Goal: Task Accomplishment & Management: Manage account settings

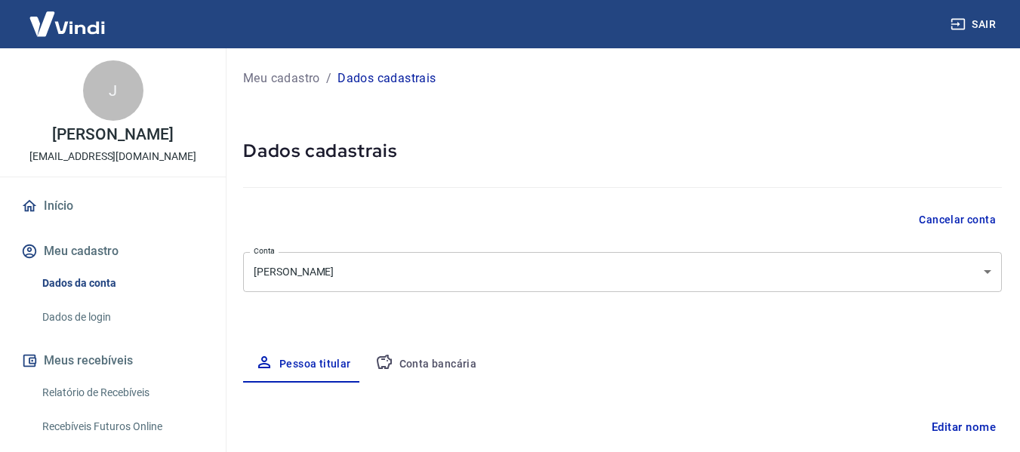
select select "MS"
select select "business"
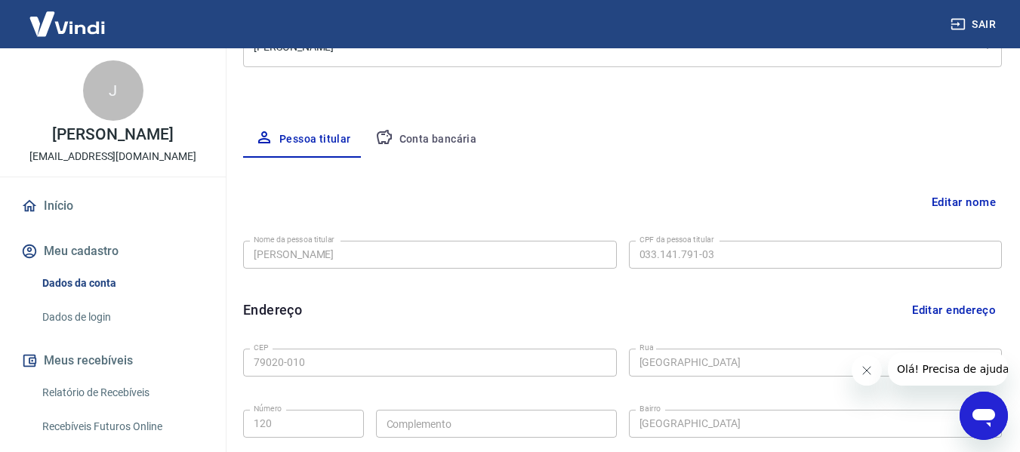
scroll to position [226, 0]
click at [384, 144] on icon "button" at bounding box center [384, 136] width 18 height 18
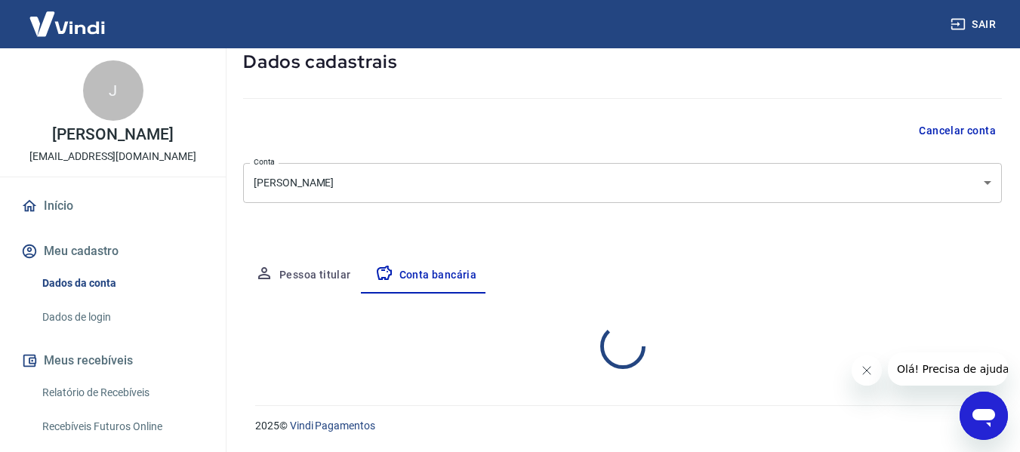
select select "1"
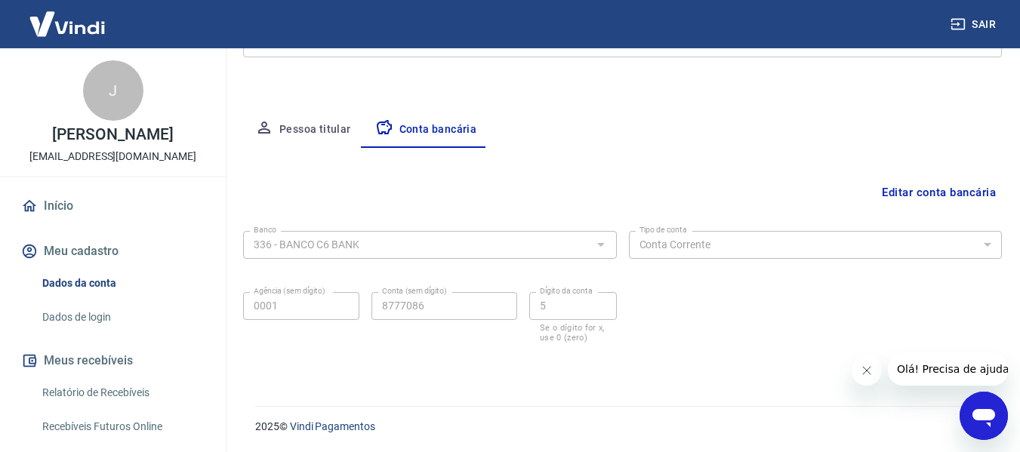
scroll to position [236, 0]
click at [867, 363] on button "Fechar mensagem da empresa" at bounding box center [866, 371] width 30 height 30
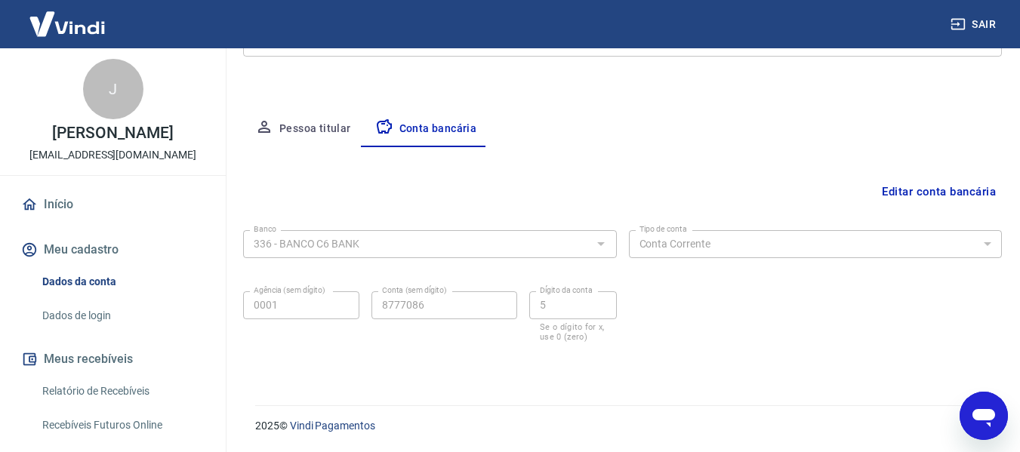
scroll to position [0, 0]
click at [310, 142] on button "Pessoa titular" at bounding box center [303, 129] width 120 height 36
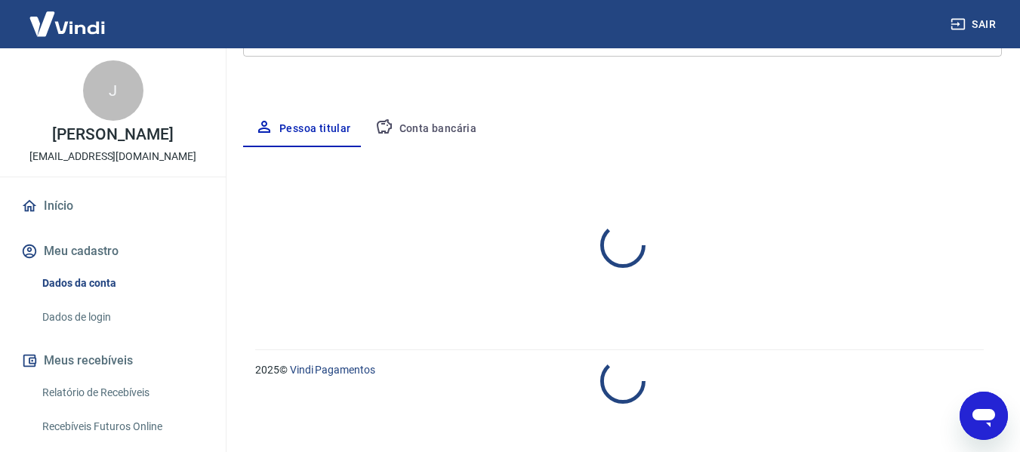
select select "MS"
select select "business"
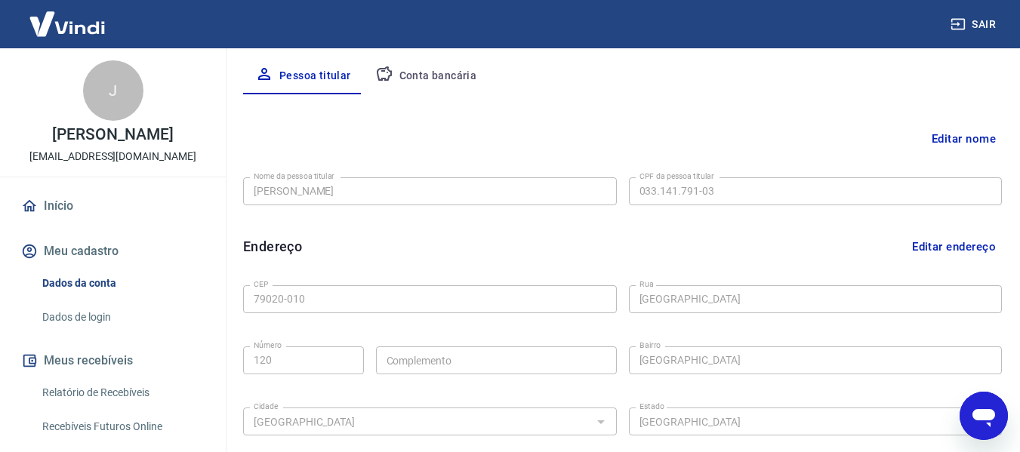
scroll to position [288, 0]
click at [963, 137] on button "Editar nome" at bounding box center [964, 139] width 76 height 29
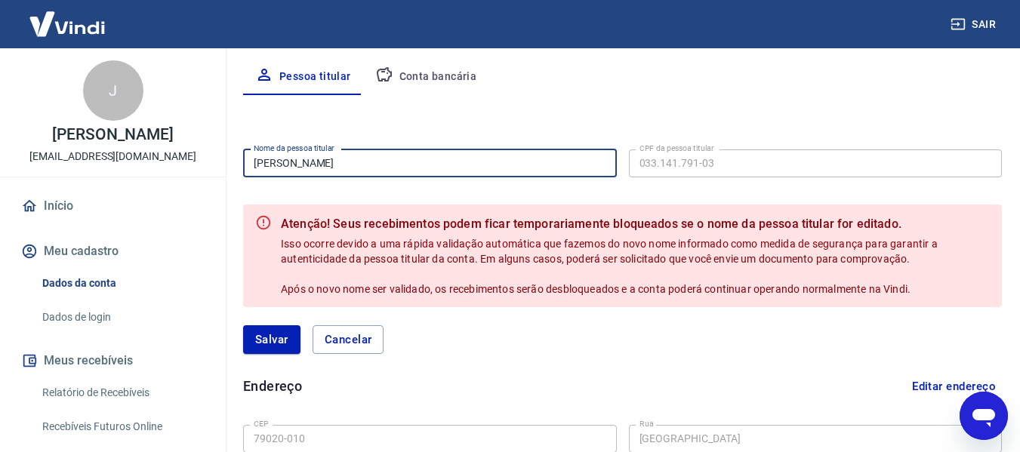
click at [415, 165] on input "[PERSON_NAME]" at bounding box center [430, 163] width 374 height 28
click at [368, 159] on input "[PERSON_NAME]" at bounding box center [430, 163] width 374 height 28
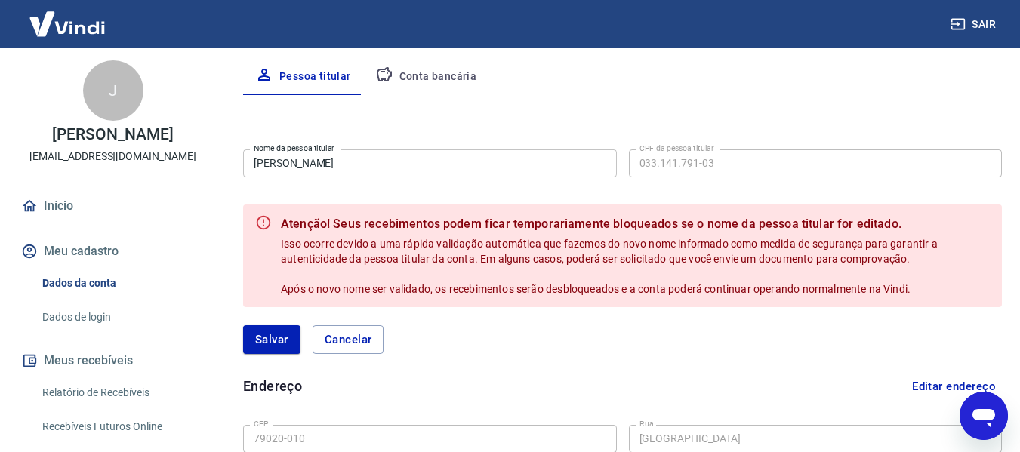
click at [467, 98] on div "Editar nome Nome da pessoa titular Juliano Duarte Yule Marques Nome da pessoa t…" at bounding box center [622, 415] width 759 height 640
click at [430, 84] on button "Conta bancária" at bounding box center [426, 77] width 126 height 36
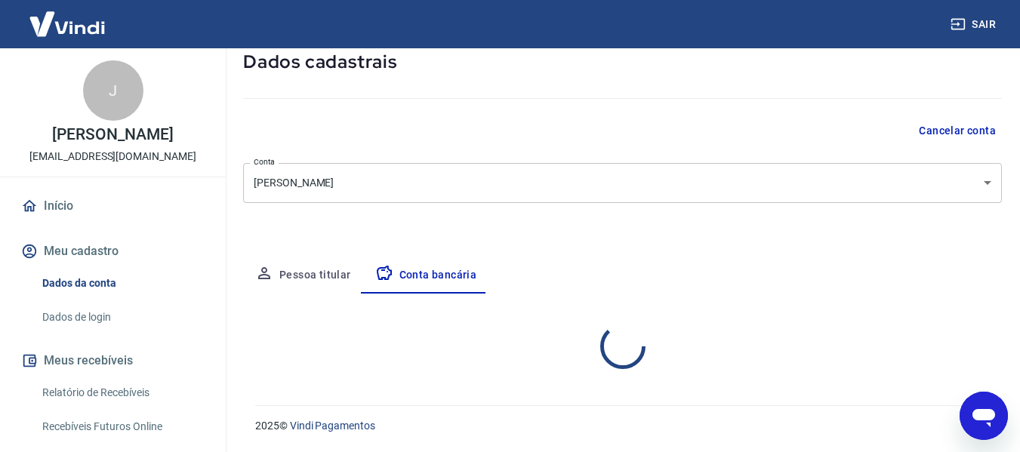
select select "1"
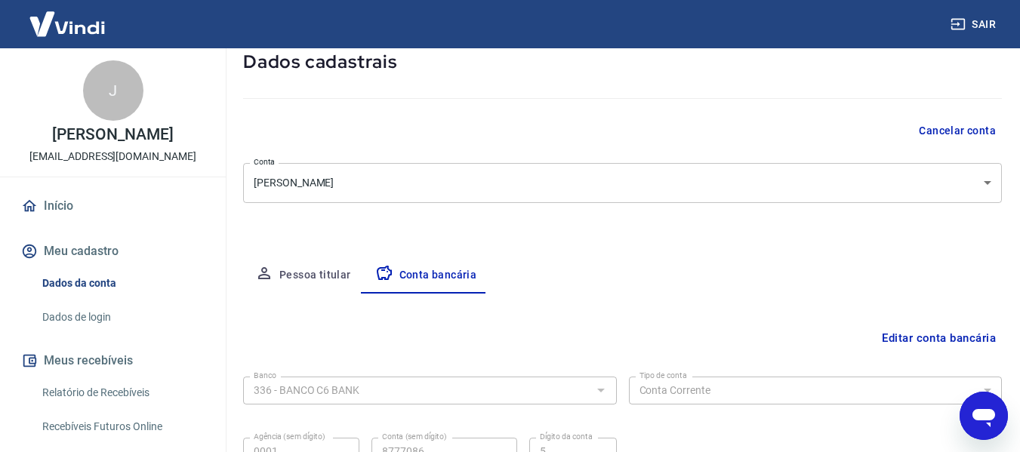
scroll to position [236, 0]
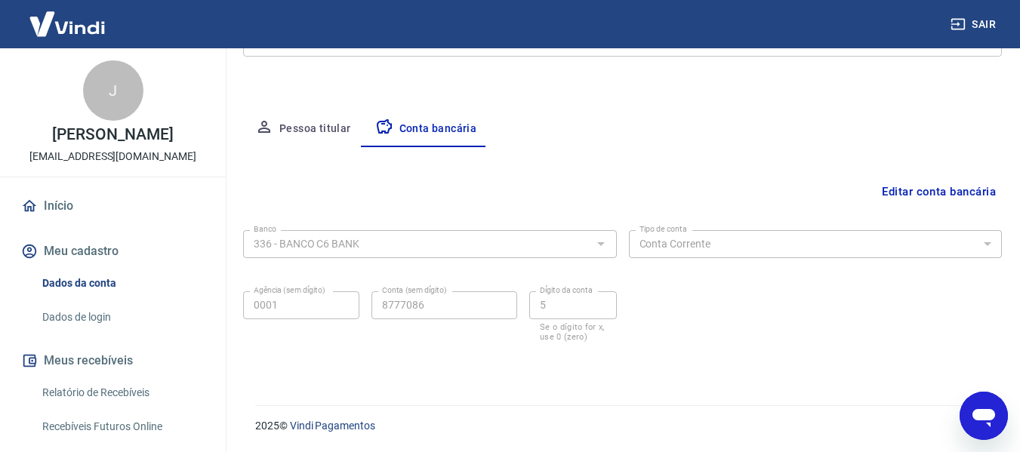
click at [300, 124] on button "Pessoa titular" at bounding box center [303, 129] width 120 height 36
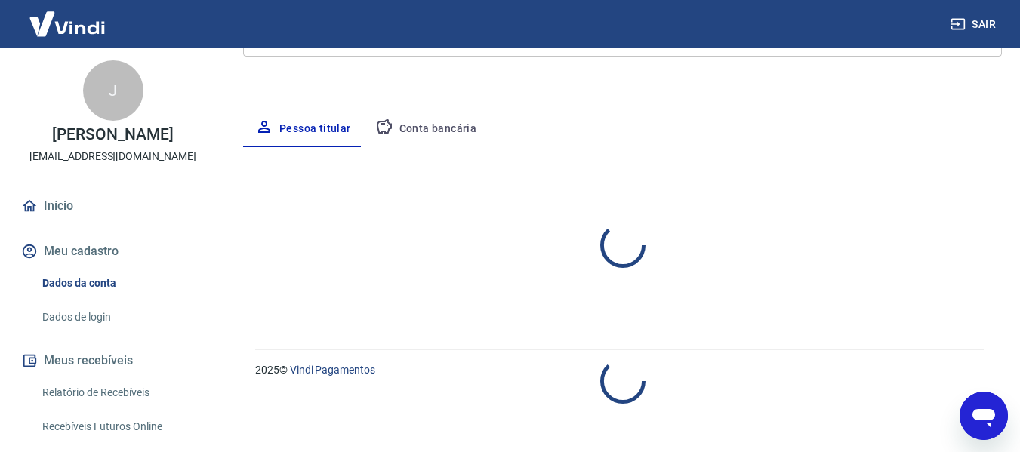
select select "MS"
select select "business"
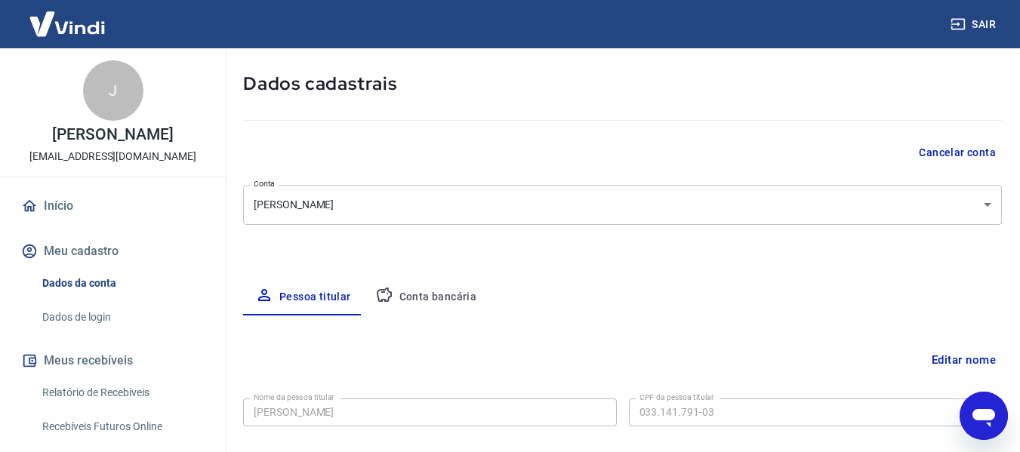
scroll to position [0, 0]
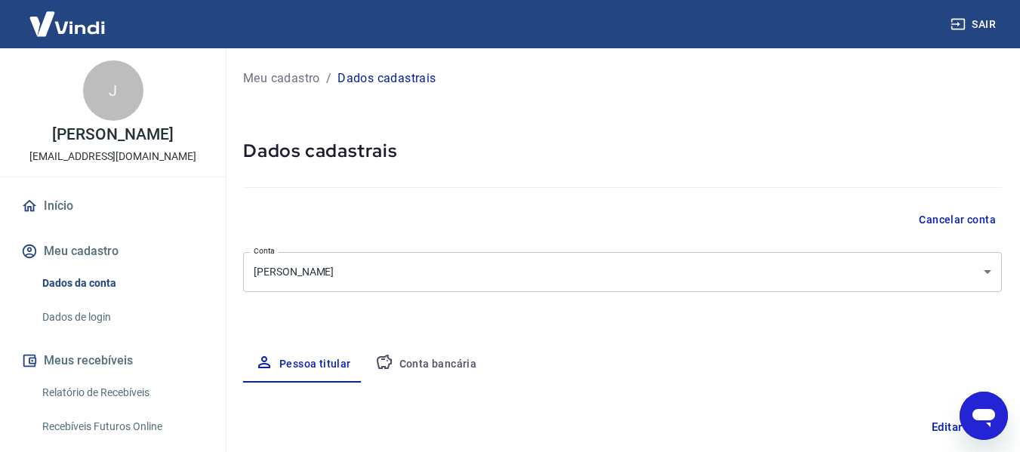
click at [54, 220] on link "Início" at bounding box center [113, 206] width 190 height 33
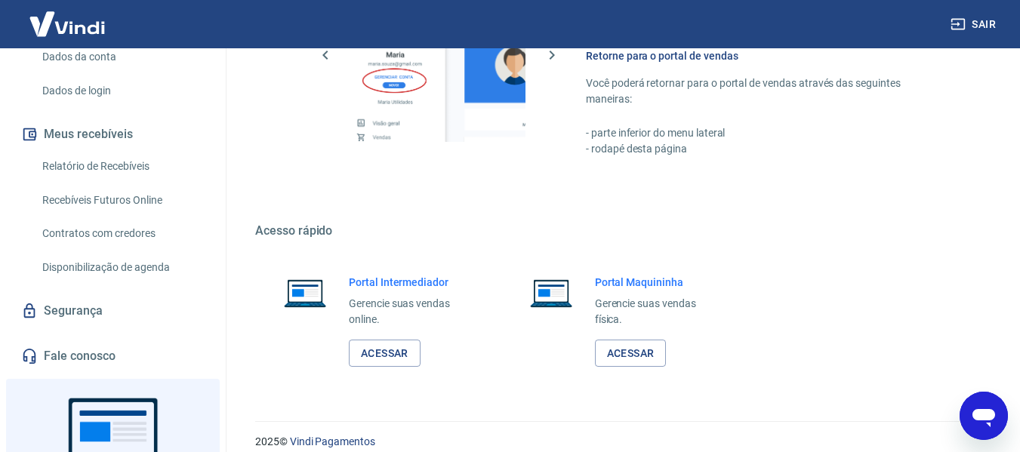
scroll to position [1055, 0]
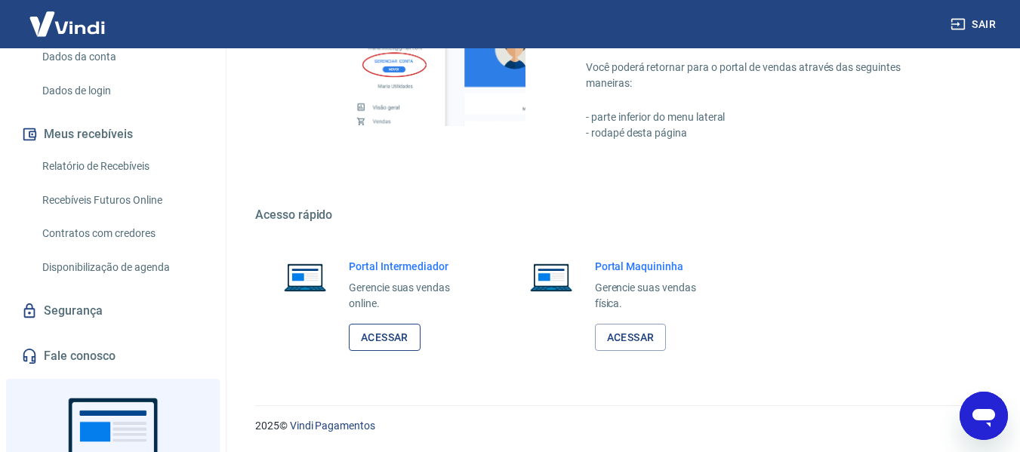
click at [399, 335] on link "Acessar" at bounding box center [385, 338] width 72 height 28
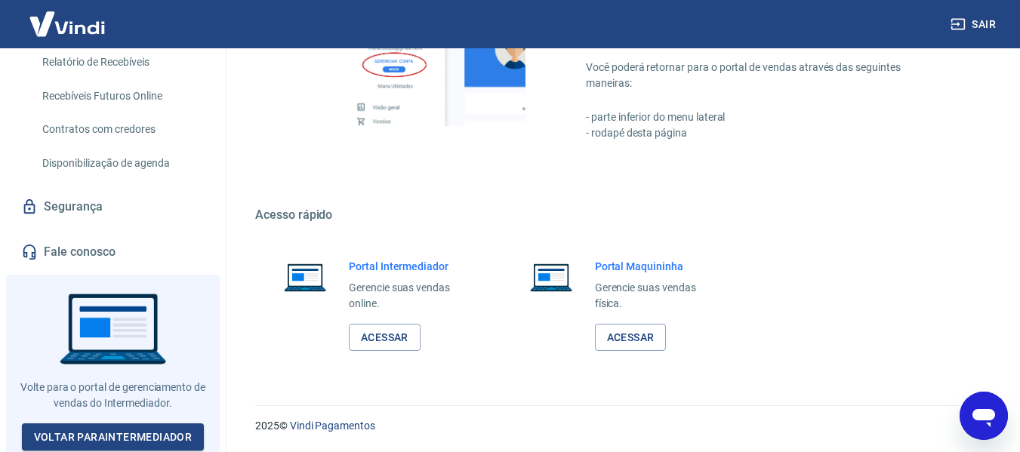
scroll to position [346, 0]
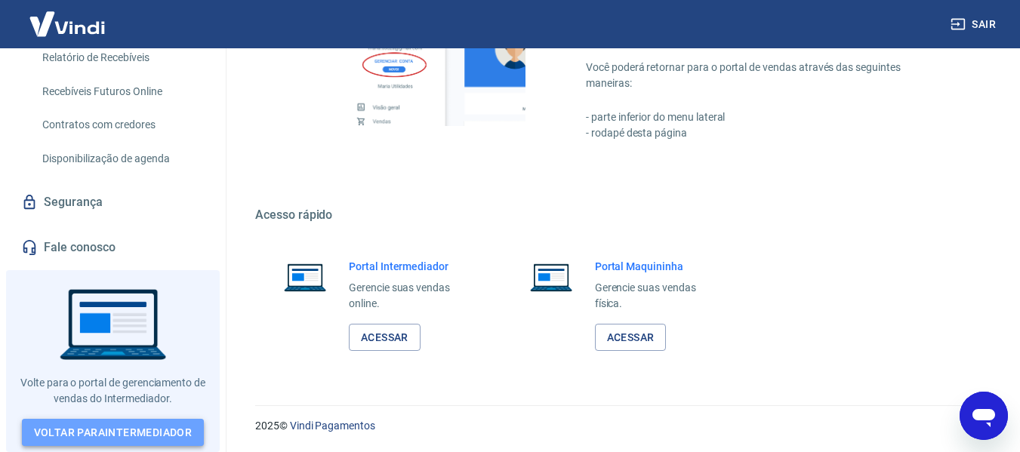
click at [169, 422] on link "Voltar para Intermediador" at bounding box center [113, 433] width 183 height 28
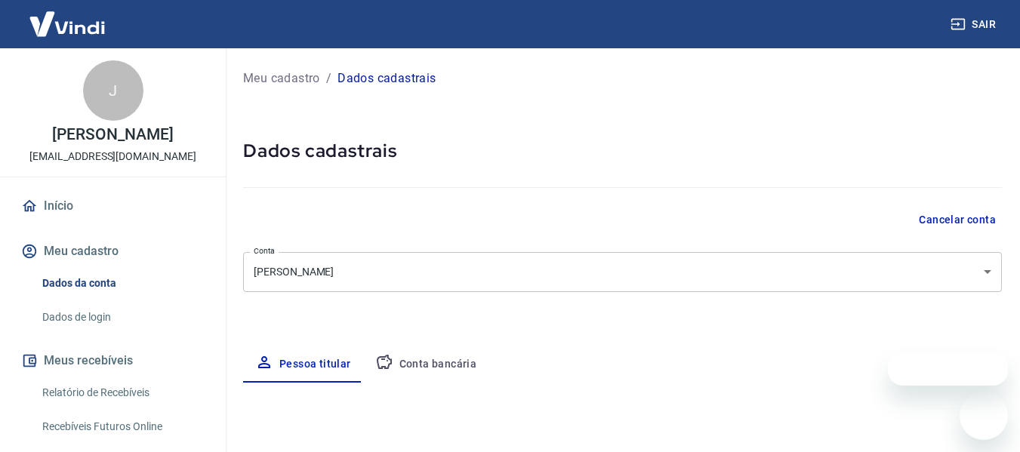
select select "MS"
select select "business"
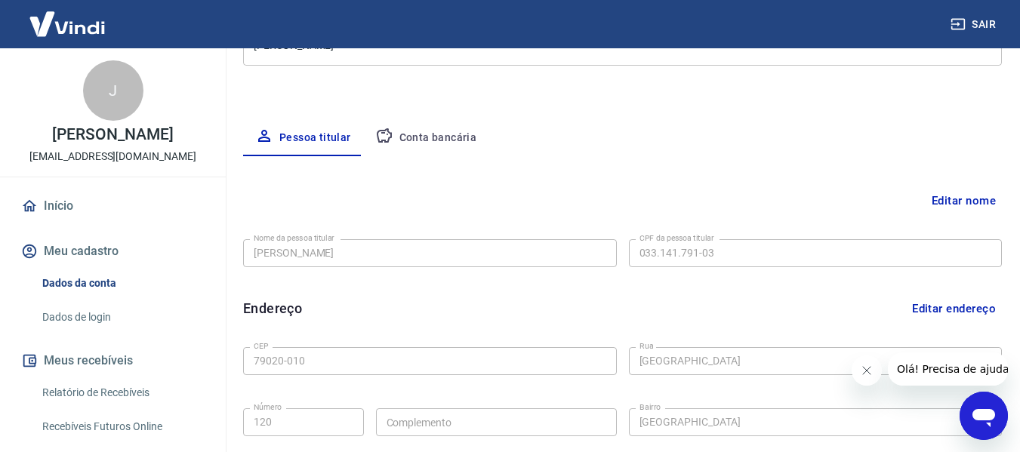
scroll to position [151, 0]
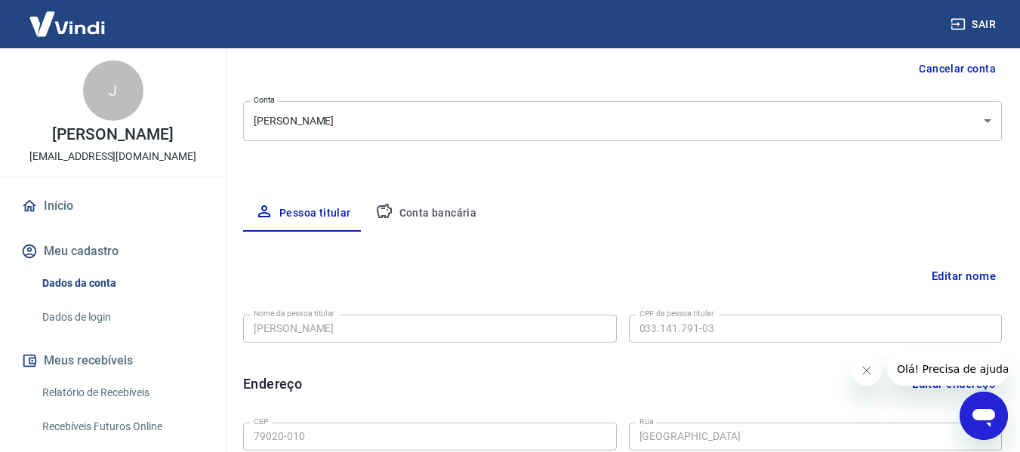
click at [562, 142] on div "Meu cadastro / Dados cadastrais Dados cadastrais Cancelar conta Conta [PERSON_N…" at bounding box center [622, 323] width 795 height 853
click at [565, 137] on body "Sair J Juliano Duarte Yule Marques [EMAIL_ADDRESS][DOMAIN_NAME] Início Meu cada…" at bounding box center [510, 75] width 1020 height 452
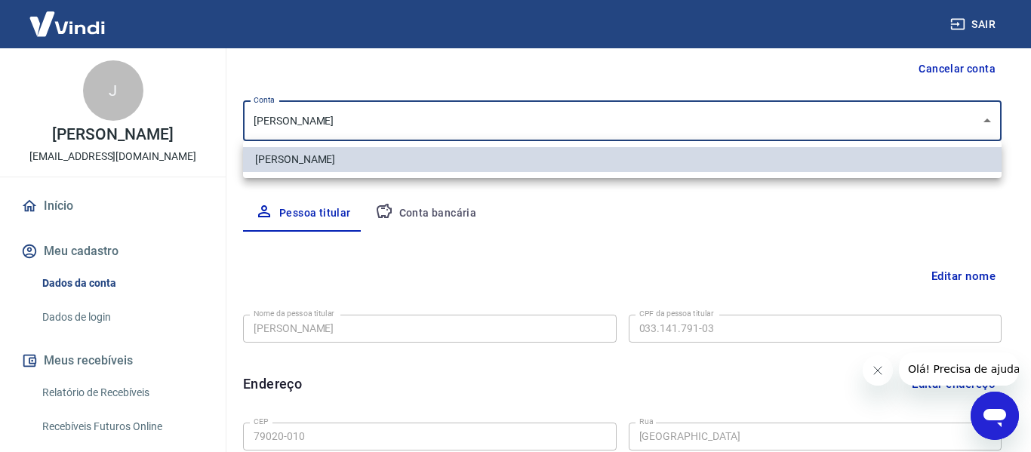
click at [565, 137] on div at bounding box center [515, 226] width 1031 height 452
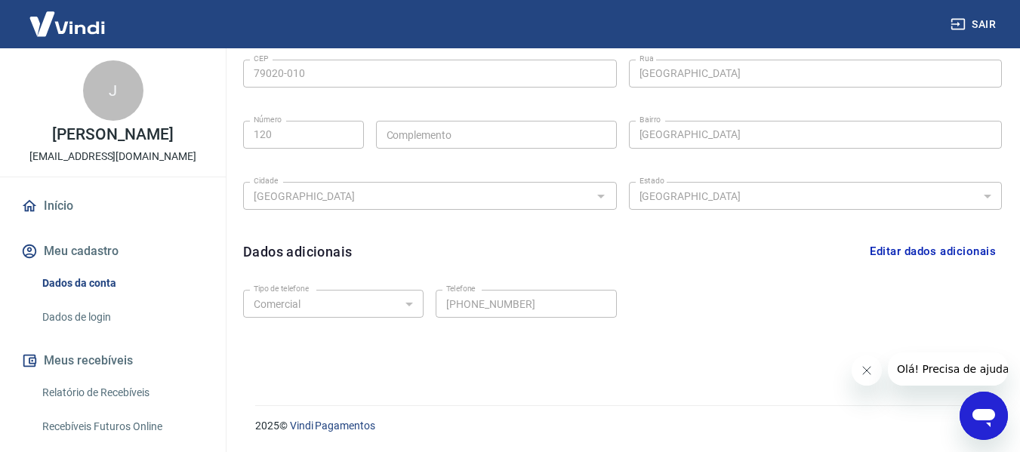
scroll to position [137, 0]
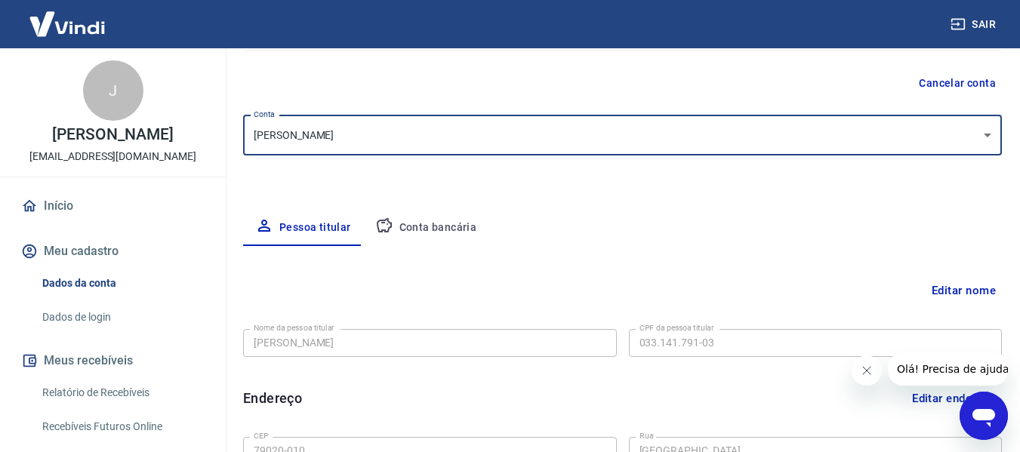
click at [412, 227] on button "Conta bancária" at bounding box center [426, 228] width 126 height 36
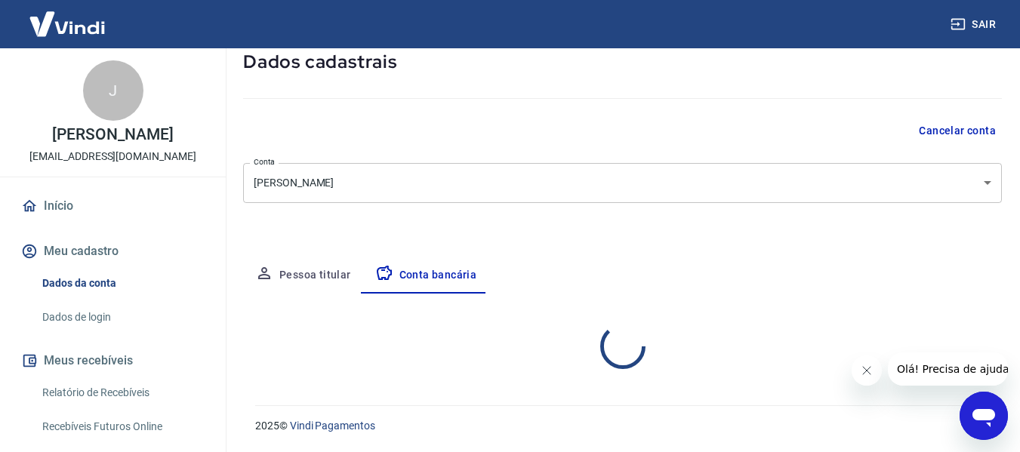
scroll to position [89, 0]
select select "1"
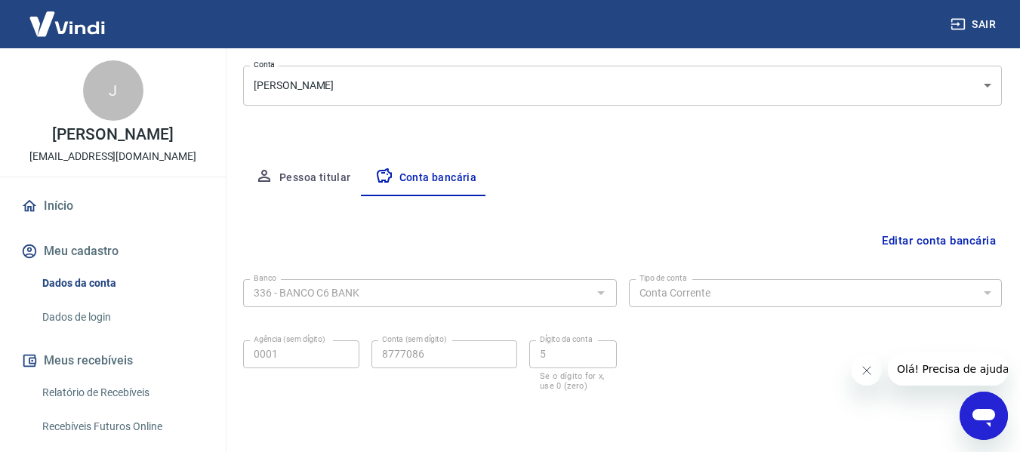
scroll to position [236, 0]
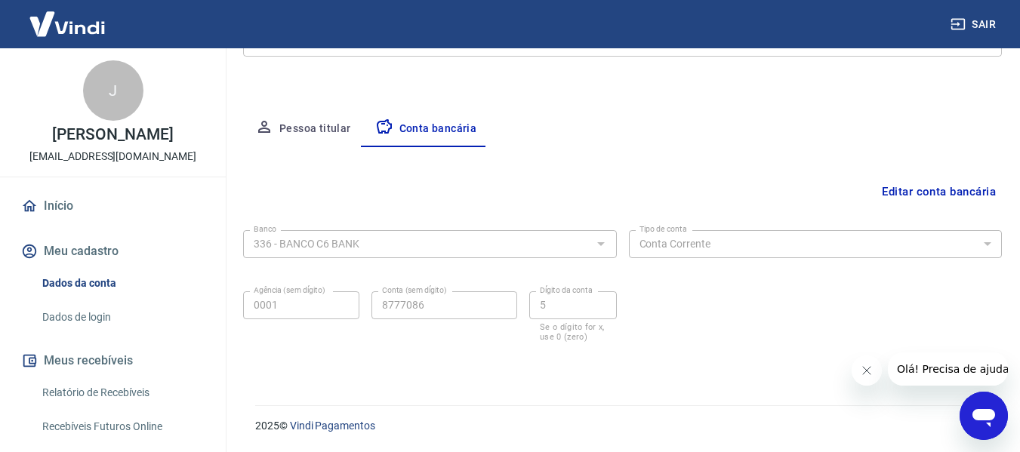
click at [923, 200] on button "Editar conta bancária" at bounding box center [939, 191] width 126 height 29
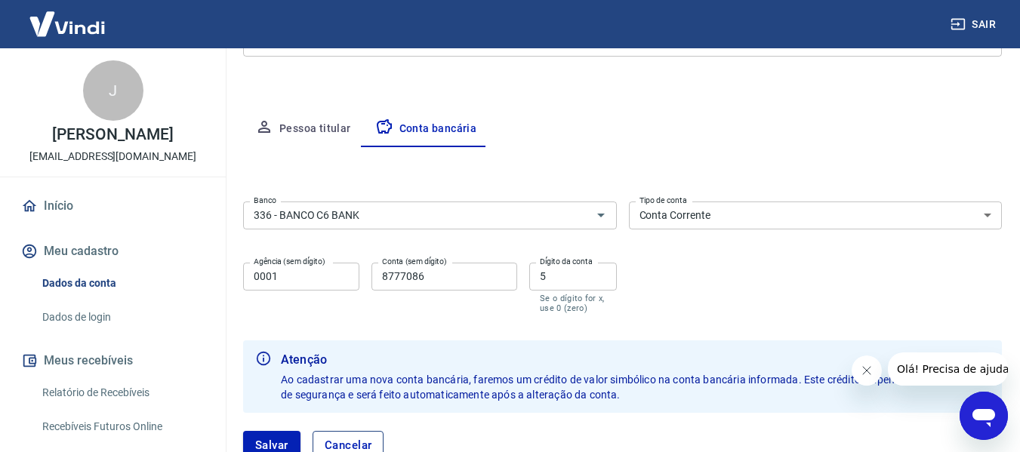
scroll to position [344, 0]
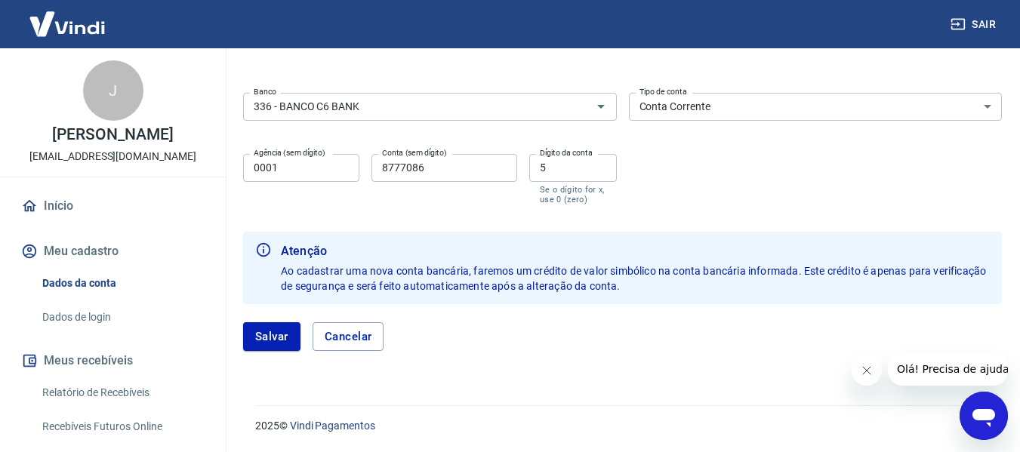
click at [376, 164] on input "8777086" at bounding box center [444, 168] width 146 height 28
click at [746, 108] on select "Conta Corrente Conta Poupança" at bounding box center [816, 107] width 374 height 28
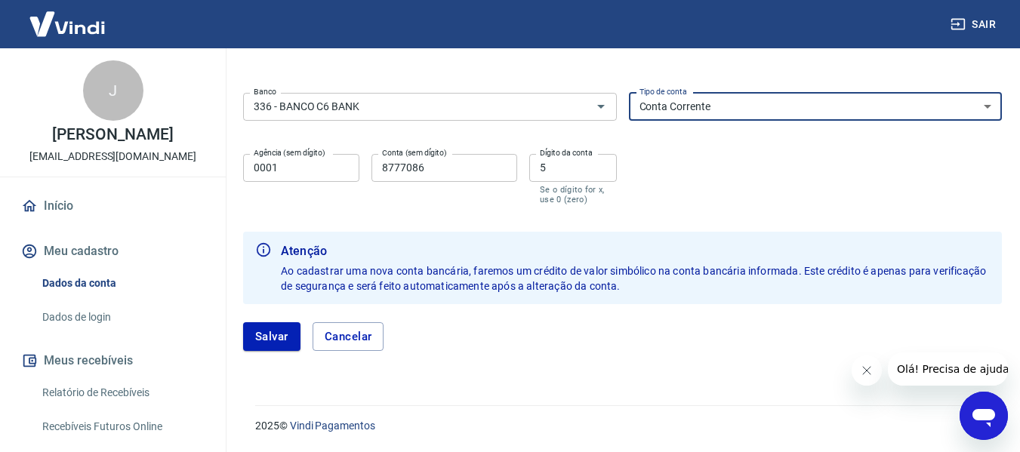
drag, startPoint x: 746, startPoint y: 109, endPoint x: 736, endPoint y: 111, distance: 9.9
click at [746, 109] on select "Conta Corrente Conta Poupança" at bounding box center [816, 107] width 374 height 28
click at [255, 331] on button "Salvar" at bounding box center [271, 336] width 57 height 29
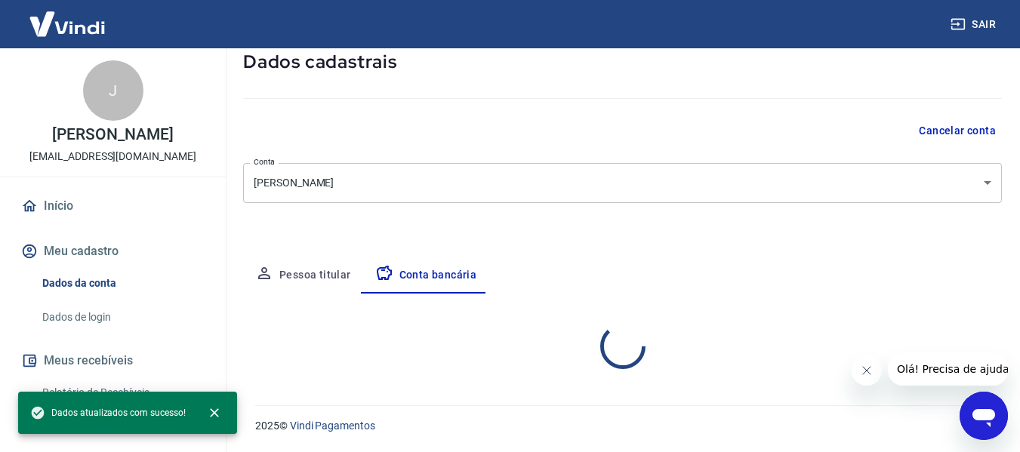
scroll to position [89, 0]
select select "1"
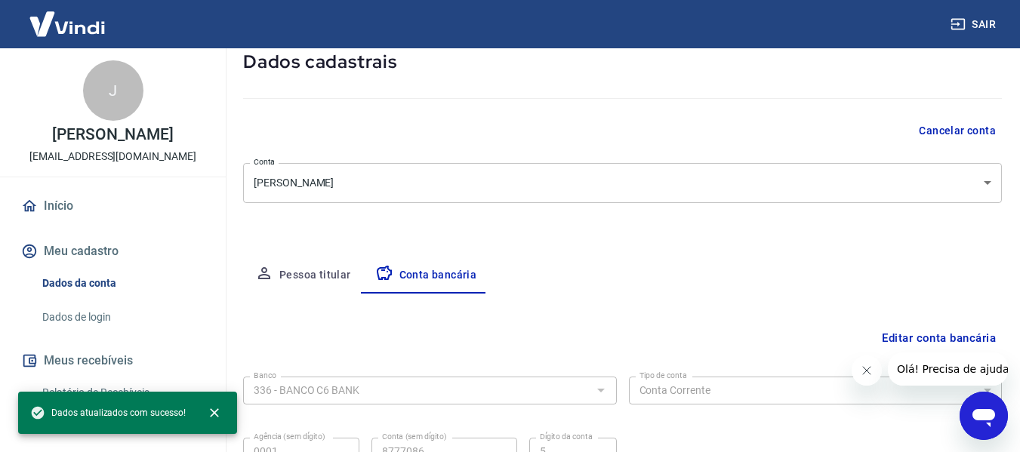
scroll to position [236, 0]
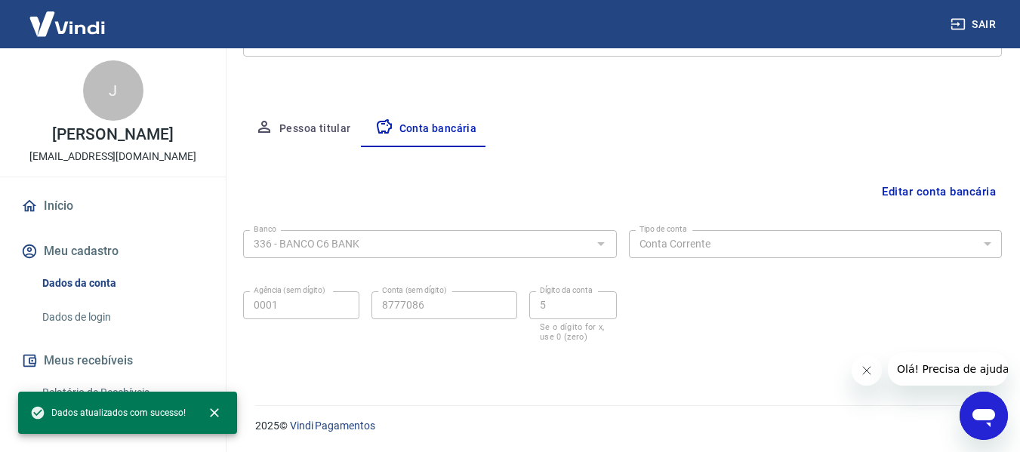
click at [135, 408] on span "Dados atualizados com sucesso!" at bounding box center [108, 412] width 156 height 15
click at [213, 414] on icon "close" at bounding box center [214, 412] width 15 height 15
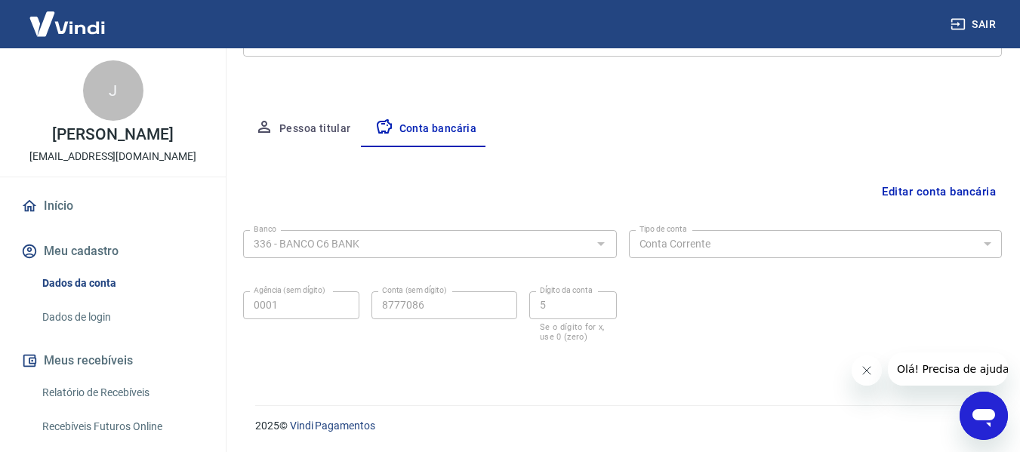
click at [89, 377] on button "Meus recebíveis" at bounding box center [113, 360] width 190 height 33
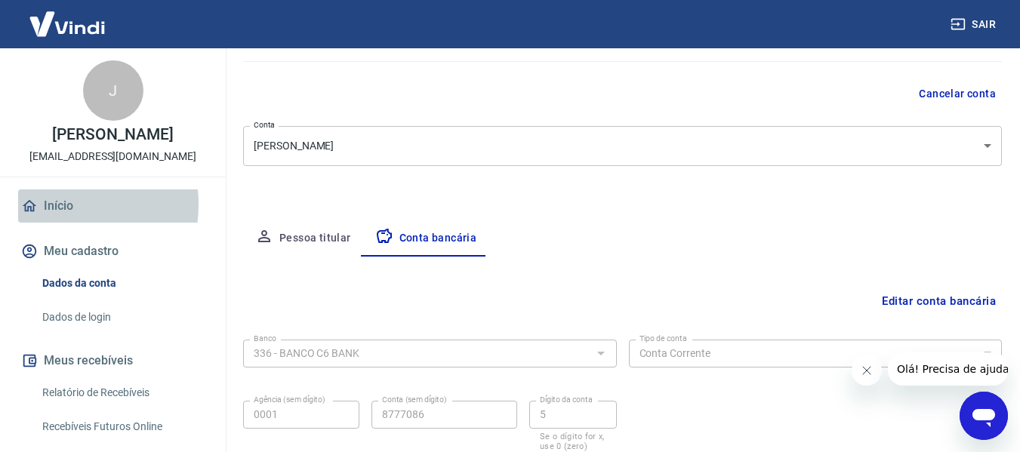
click at [53, 220] on link "Início" at bounding box center [113, 206] width 190 height 33
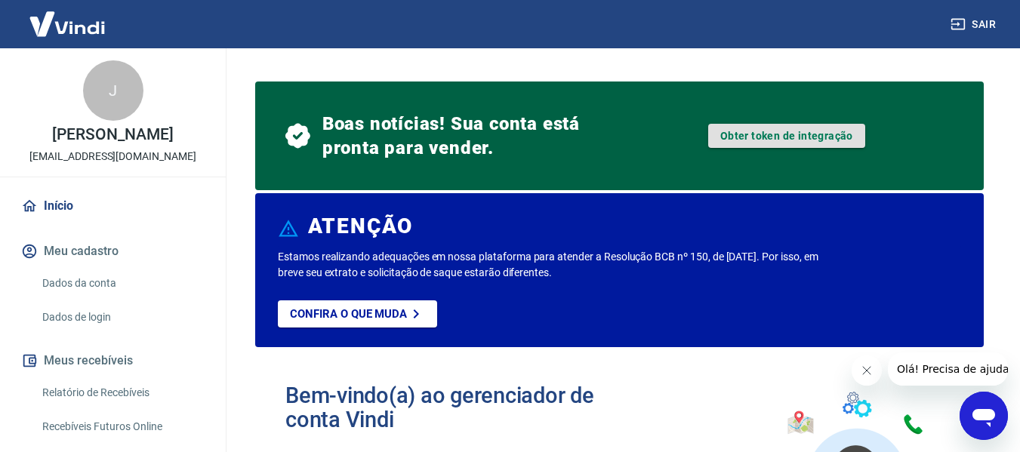
click at [754, 133] on link "Obter token de integração" at bounding box center [786, 136] width 157 height 24
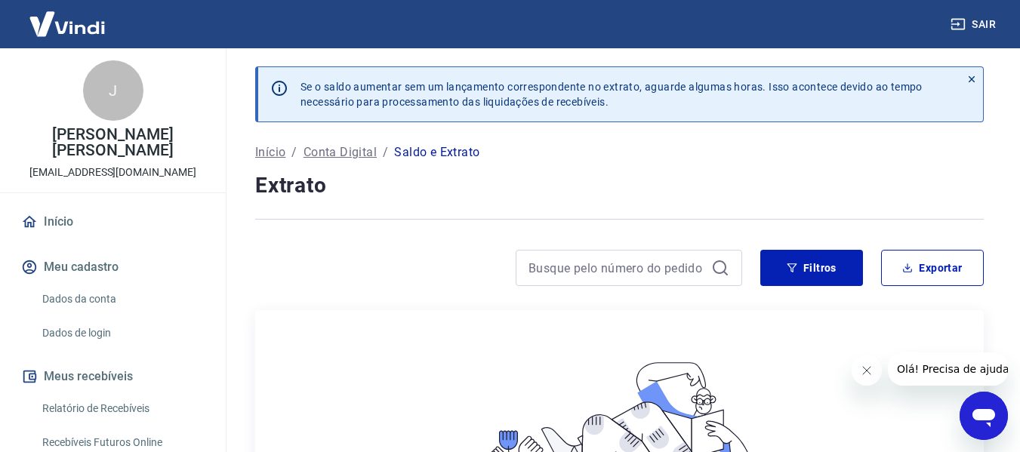
click at [972, 80] on icon at bounding box center [971, 79] width 11 height 11
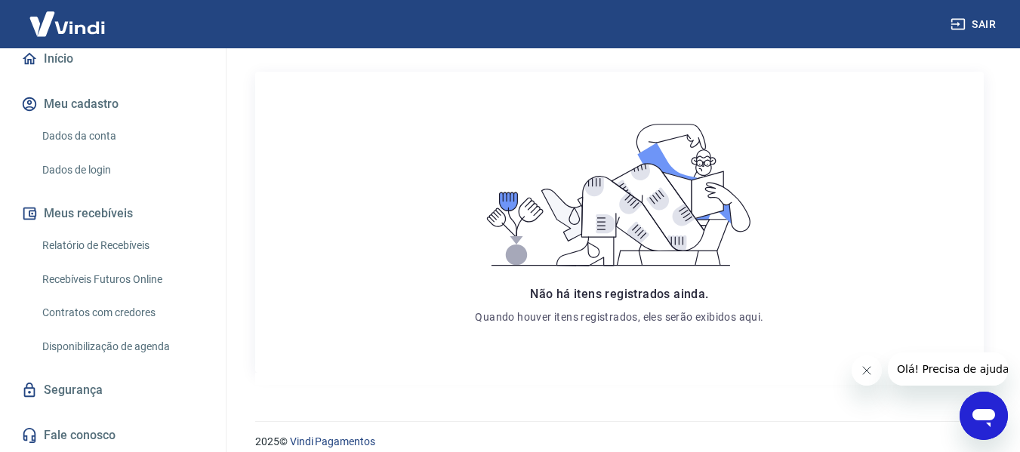
scroll to position [199, 0]
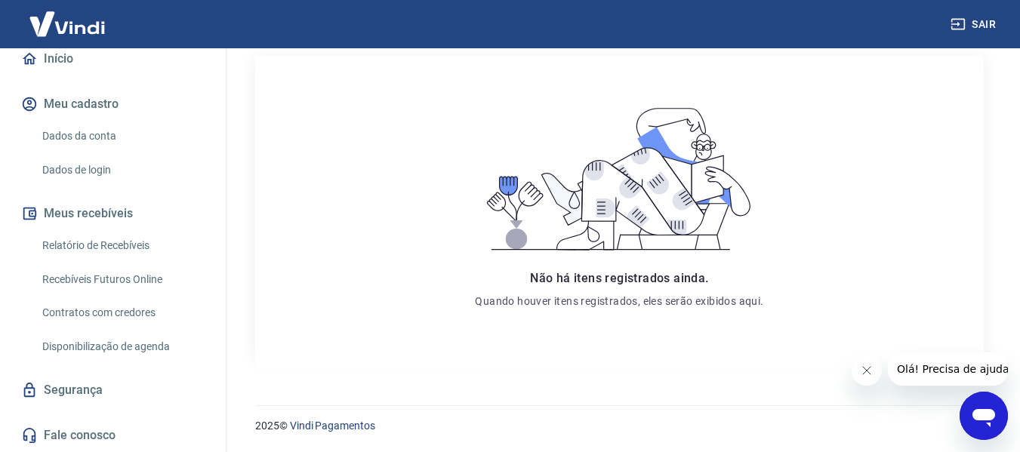
click at [867, 374] on icon "Fechar mensagem da empresa" at bounding box center [866, 371] width 12 height 12
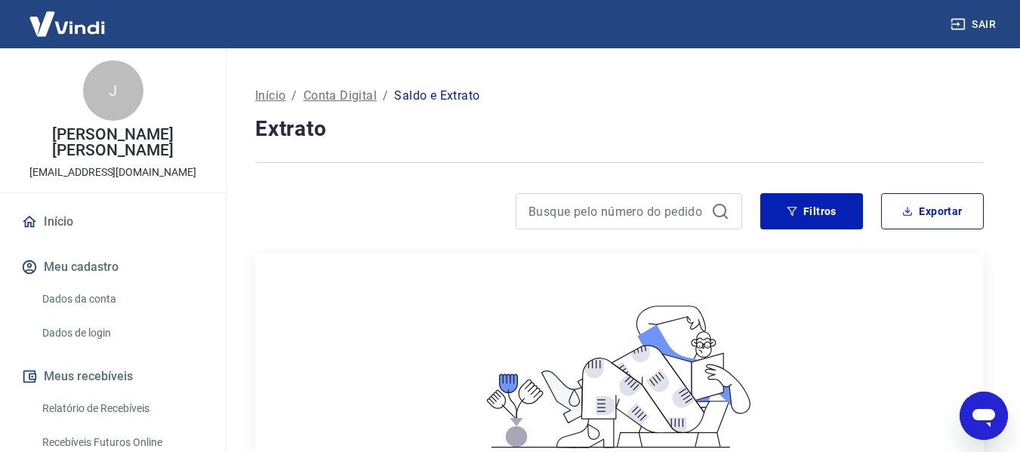
scroll to position [0, 0]
click at [330, 96] on p "Conta Digital" at bounding box center [340, 97] width 73 height 18
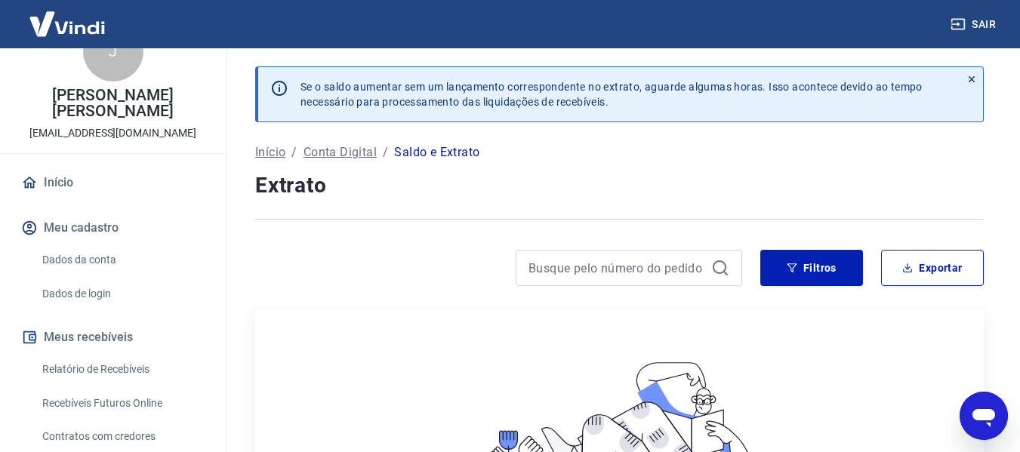
scroll to position [75, 0]
